Goal: Transaction & Acquisition: Purchase product/service

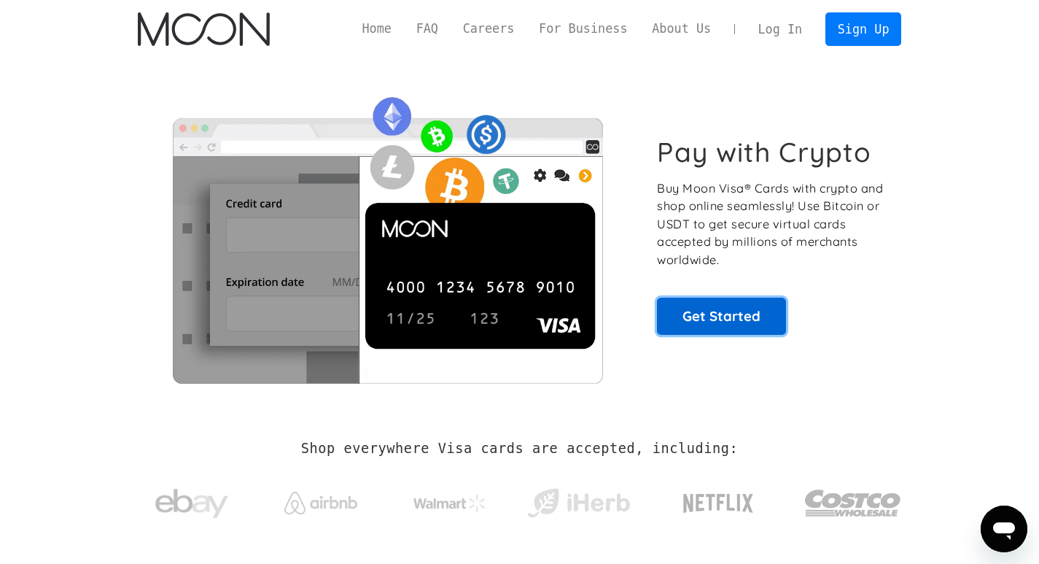
click at [747, 311] on link "Get Started" at bounding box center [721, 315] width 129 height 36
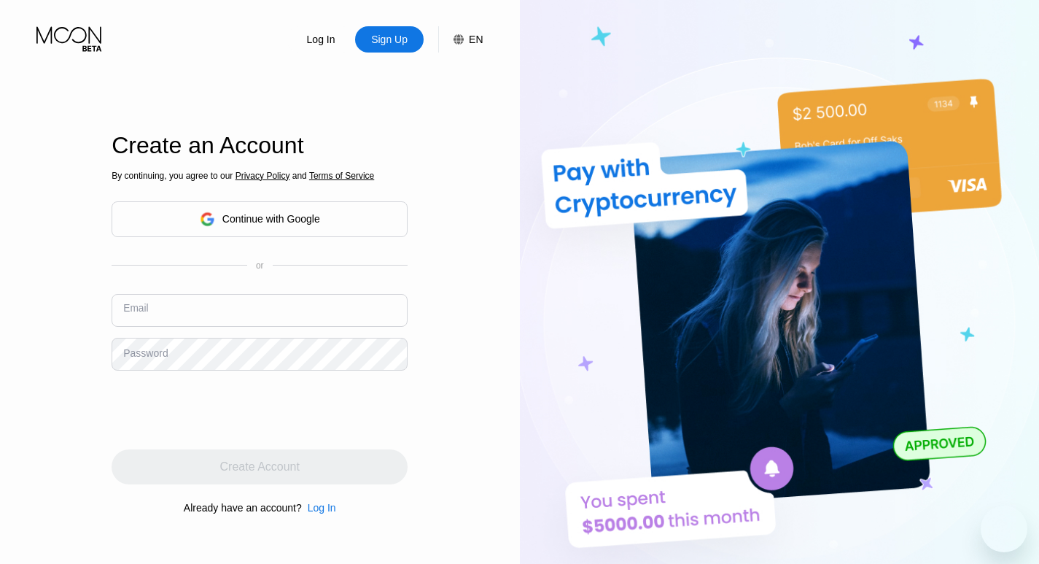
click at [215, 308] on input "text" at bounding box center [260, 310] width 296 height 33
paste input "[PERSON_NAME][EMAIL_ADDRESS][PERSON_NAME][DOMAIN_NAME]"
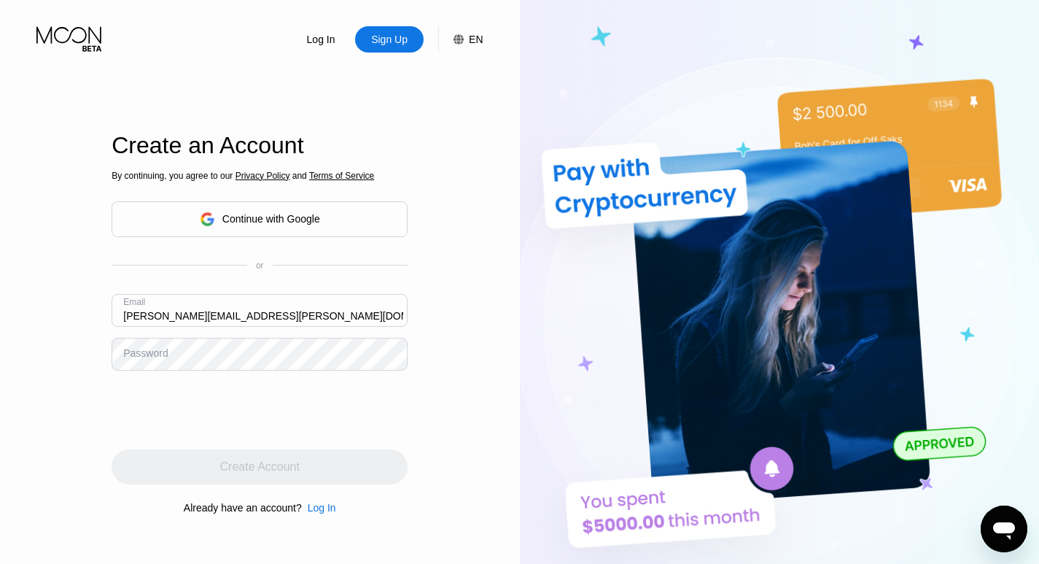
type input "[PERSON_NAME][EMAIL_ADDRESS][PERSON_NAME][DOMAIN_NAME]"
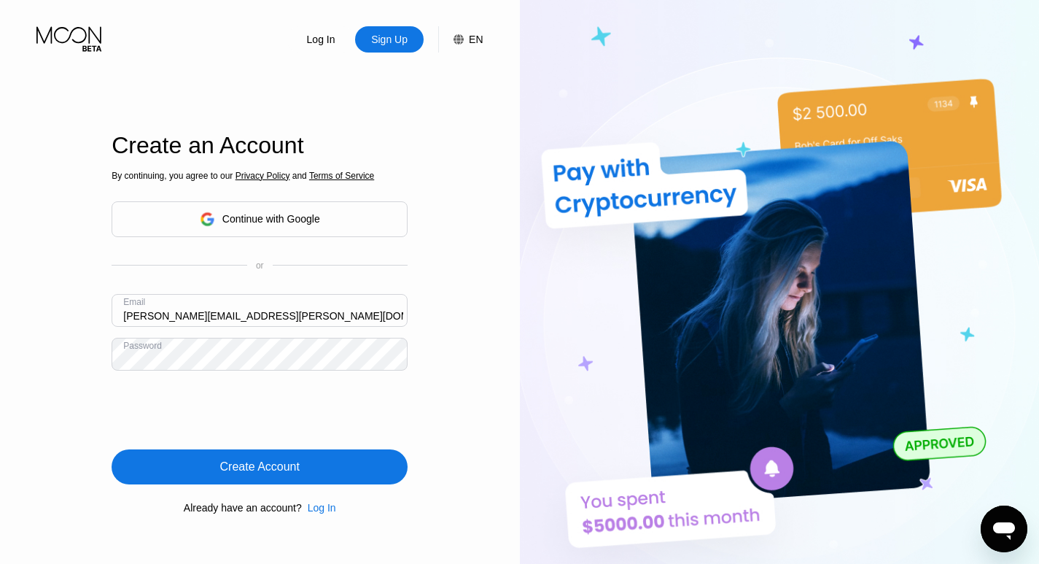
click at [267, 461] on div "Create Account" at bounding box center [259, 466] width 79 height 15
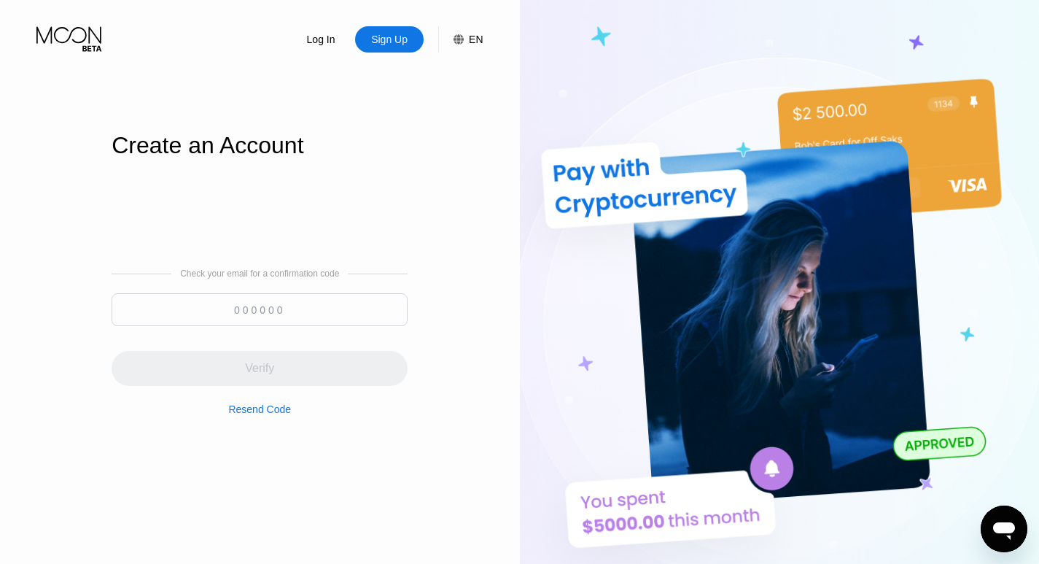
click at [245, 305] on input at bounding box center [260, 309] width 296 height 33
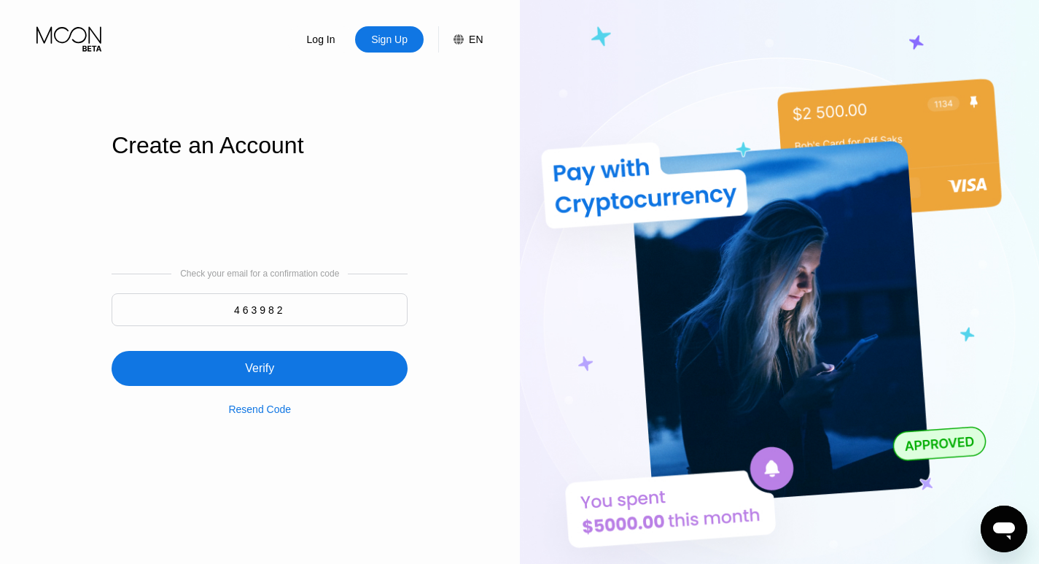
type input "463982"
click at [305, 362] on div "Verify" at bounding box center [260, 368] width 296 height 35
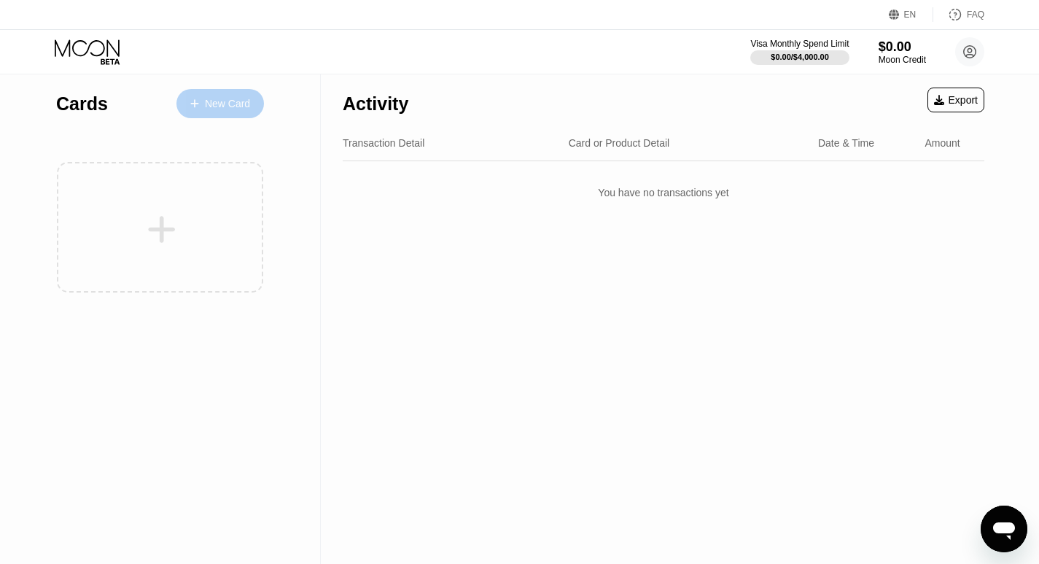
click at [202, 106] on div at bounding box center [202, 104] width 6 height 12
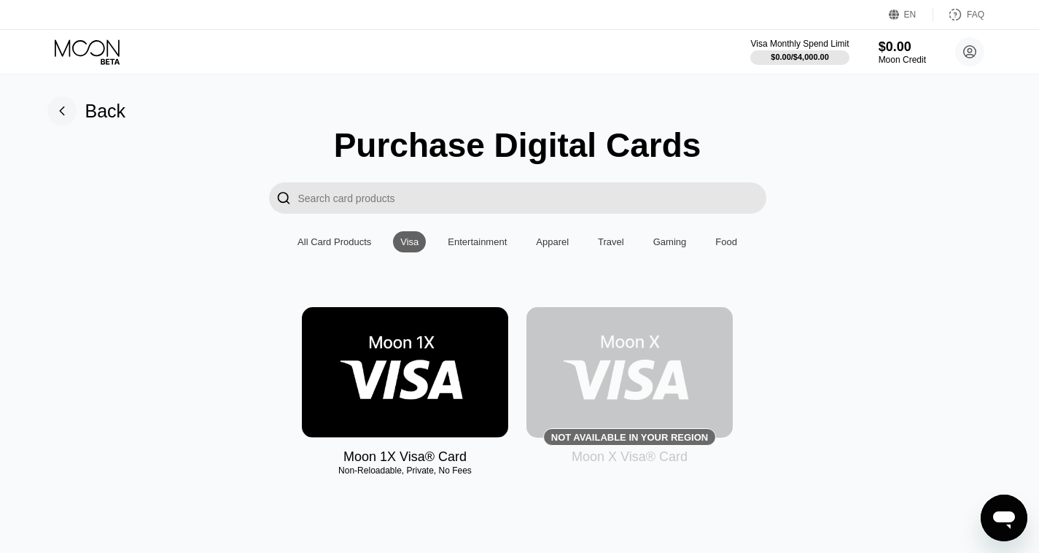
scroll to position [0, 2]
click at [415, 380] on img at bounding box center [405, 372] width 206 height 131
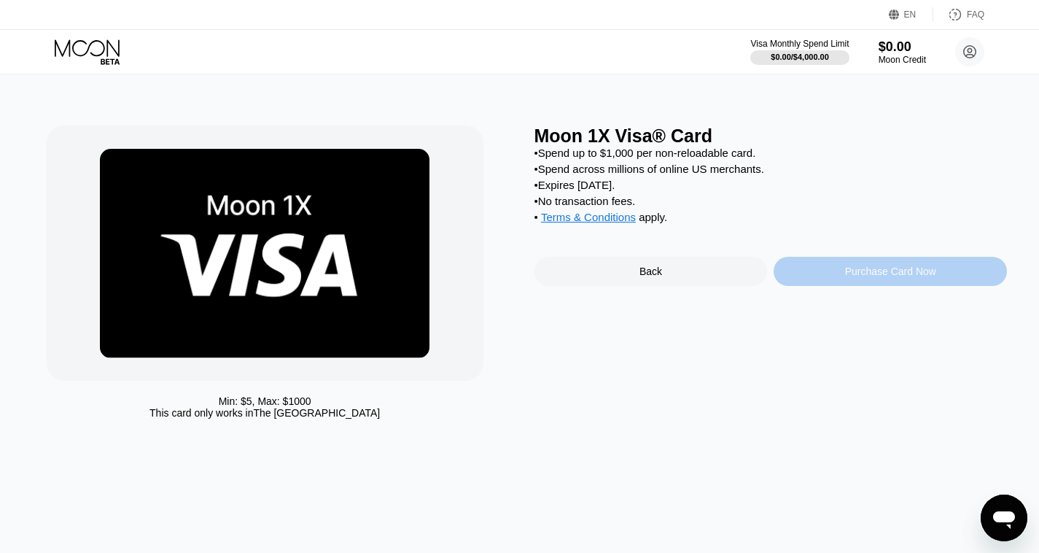
click at [850, 277] on div "Purchase Card Now" at bounding box center [890, 271] width 91 height 12
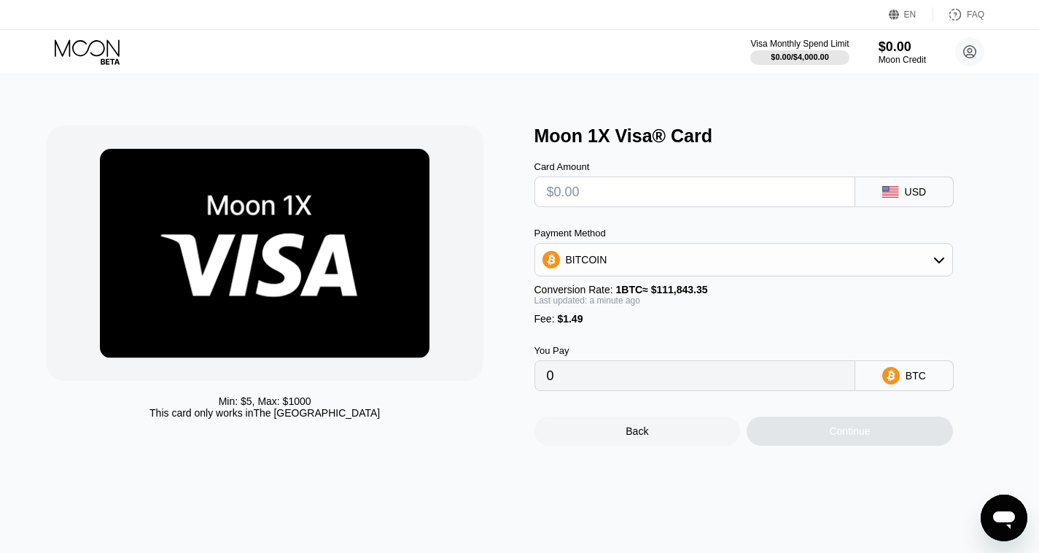
click at [615, 195] on input "text" at bounding box center [695, 191] width 296 height 29
type input "$2"
type input "0.00003121"
type input "$20"
type input "0.00019215"
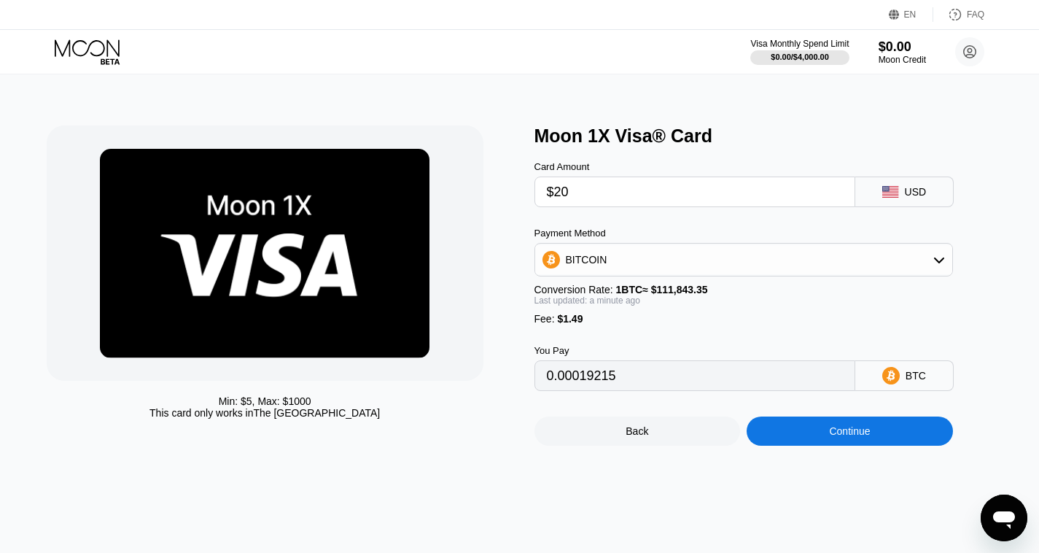
type input "$20"
click at [931, 260] on div "BITCOIN" at bounding box center [743, 259] width 417 height 29
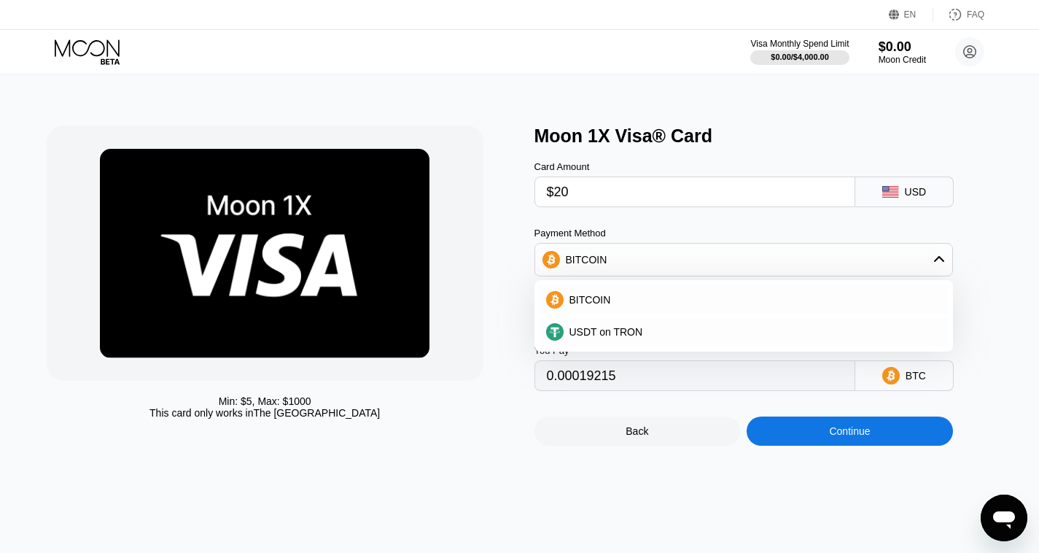
click at [985, 319] on div "Card Amount $20 USD Payment Method BITCOIN BITCOIN USDT on TRON Conversion Rate…" at bounding box center [767, 269] width 467 height 244
click at [970, 267] on div "Card Amount $20 USD Payment Method BITCOIN BITCOIN USDT on TRON Conversion Rate…" at bounding box center [767, 269] width 467 height 244
type input "0.00019208"
